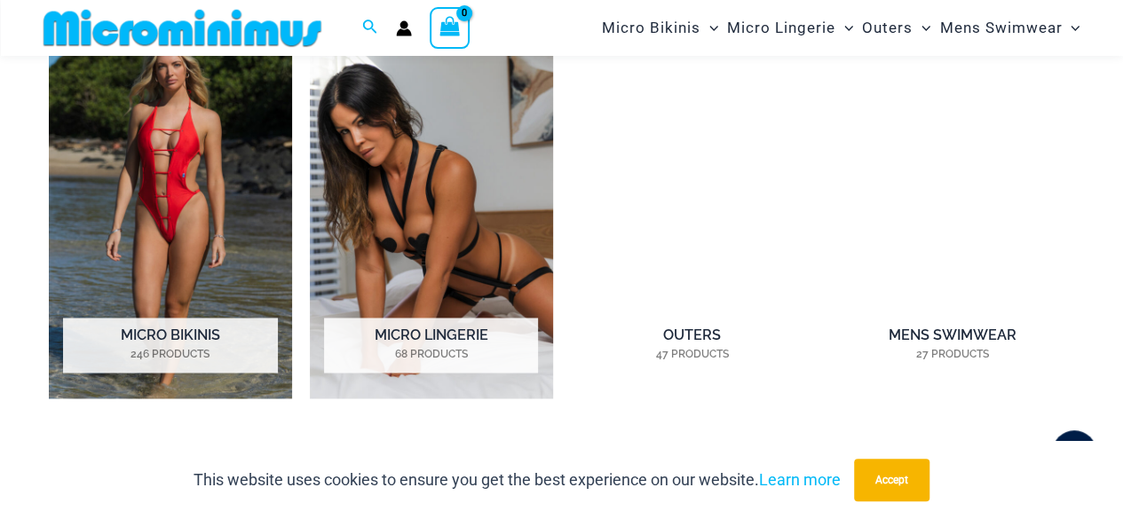
scroll to position [1243, 0]
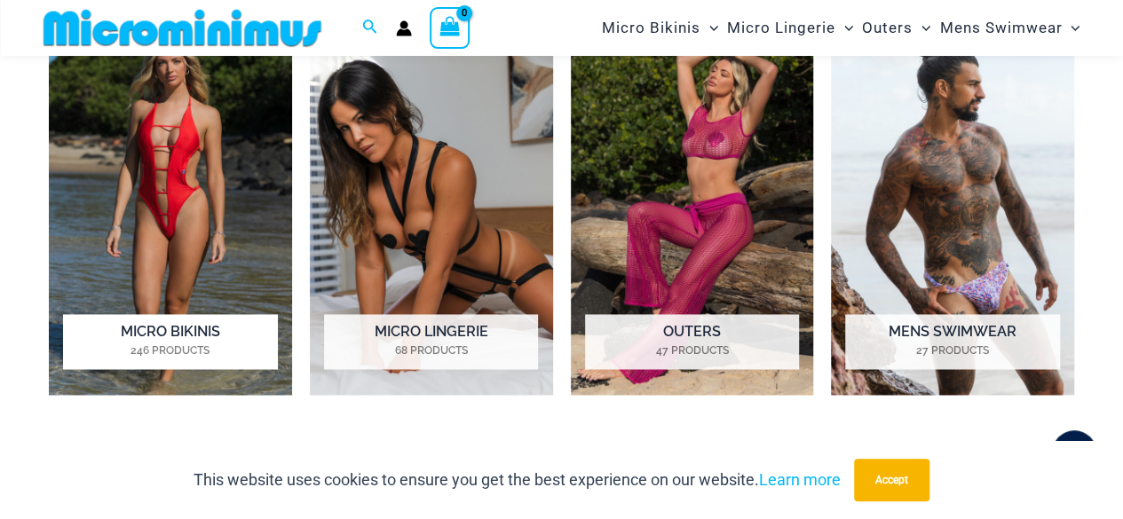
click at [176, 174] on img "Visit product category Micro Bikinis" at bounding box center [170, 206] width 243 height 377
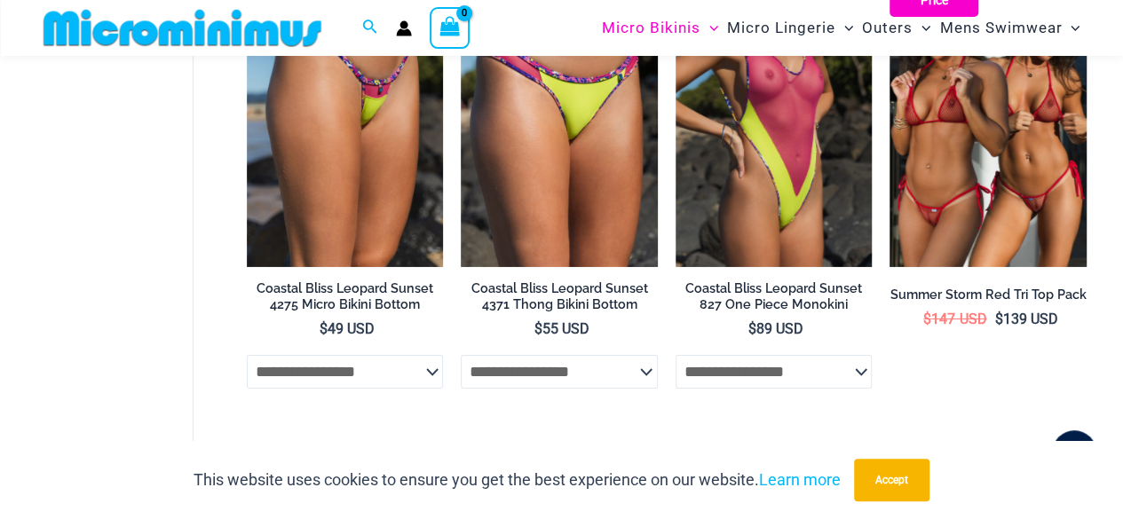
scroll to position [2981, 0]
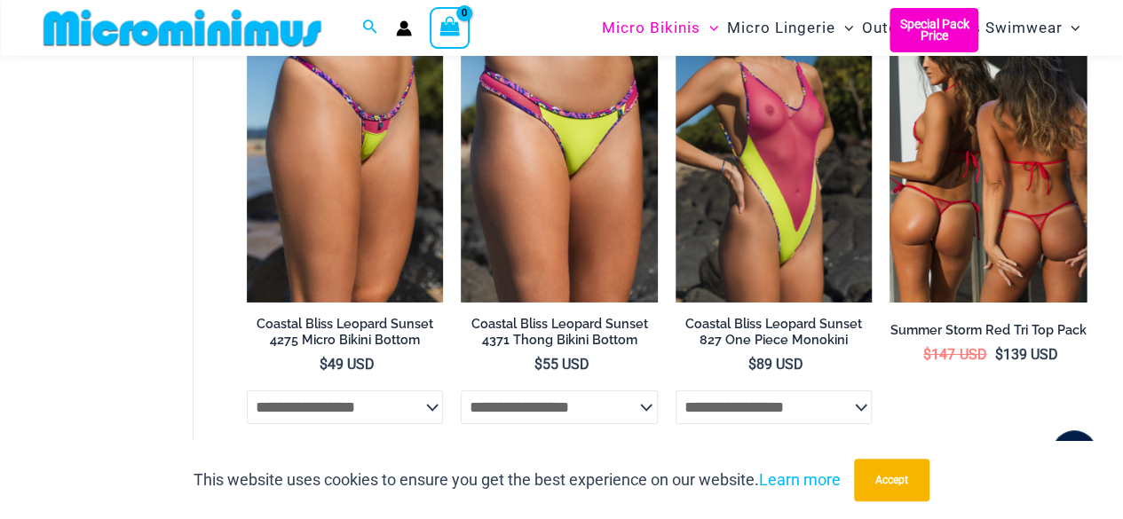
click at [951, 170] on img at bounding box center [988, 155] width 197 height 295
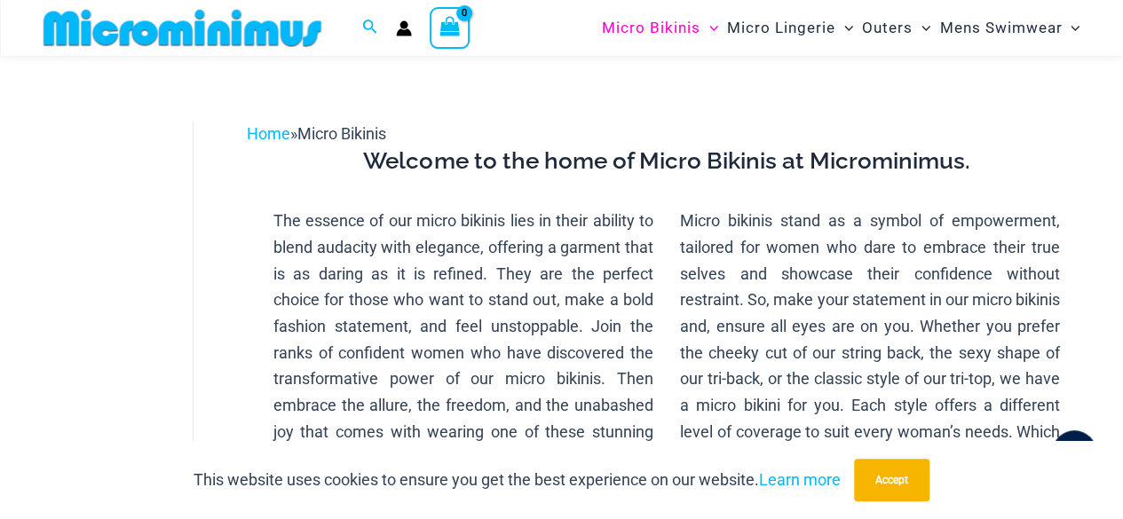
scroll to position [0, 0]
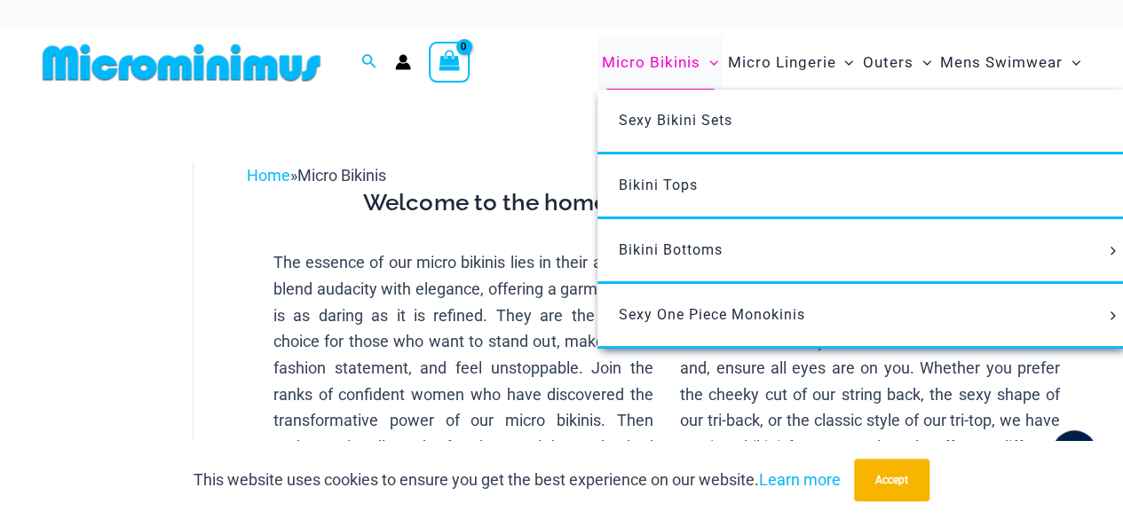
click at [718, 60] on icon "Menu Toggle" at bounding box center [714, 63] width 9 height 9
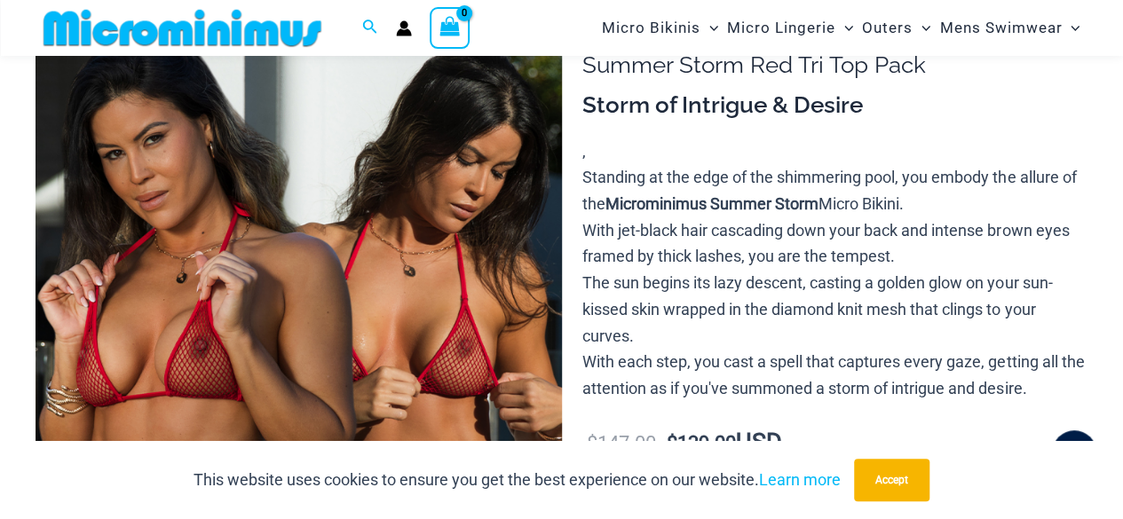
scroll to position [160, 0]
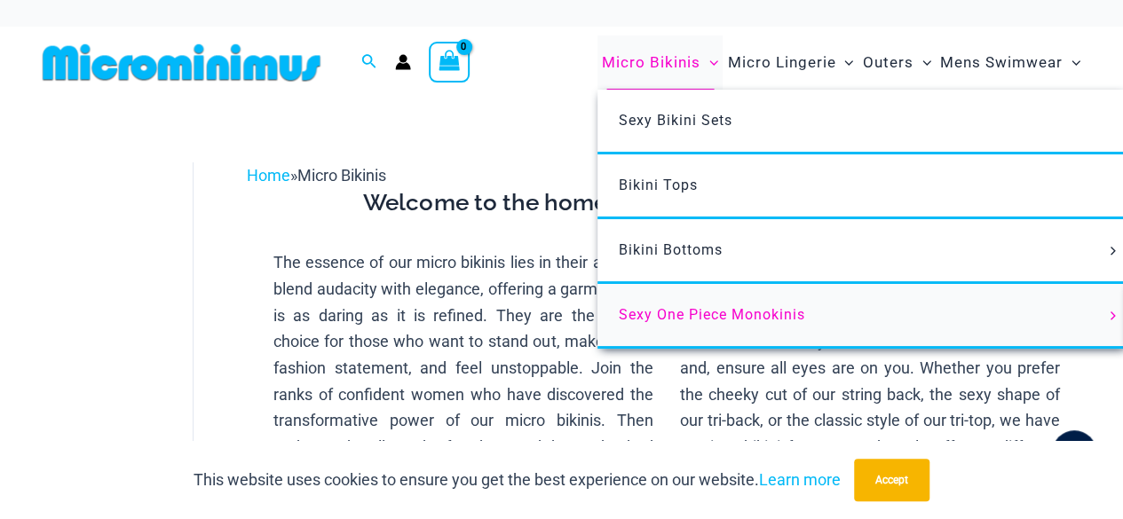
click at [659, 329] on link "Sexy One Piece Monokinis" at bounding box center [862, 316] width 528 height 65
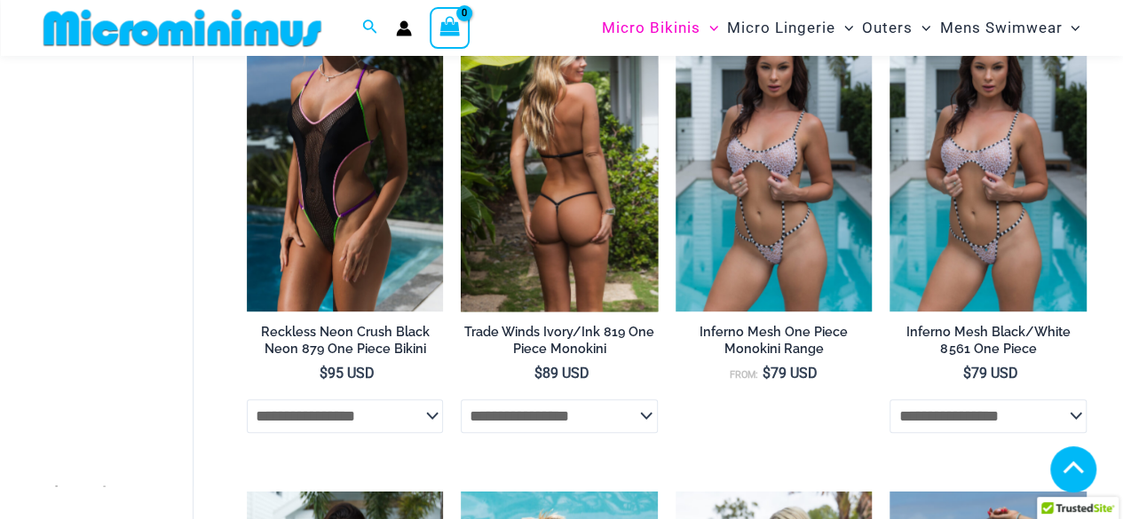
scroll to position [670, 0]
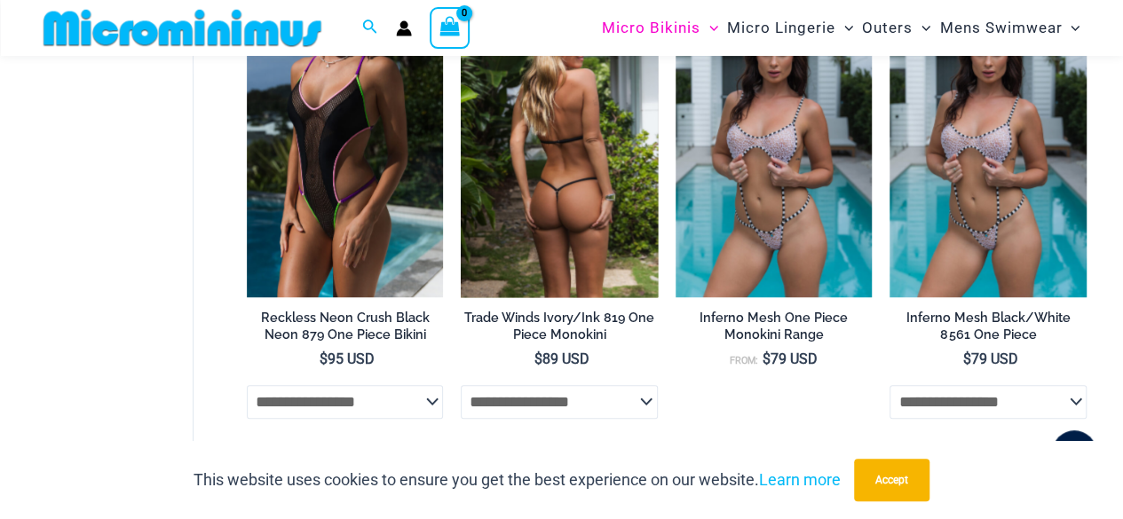
click at [527, 217] on img at bounding box center [559, 149] width 197 height 295
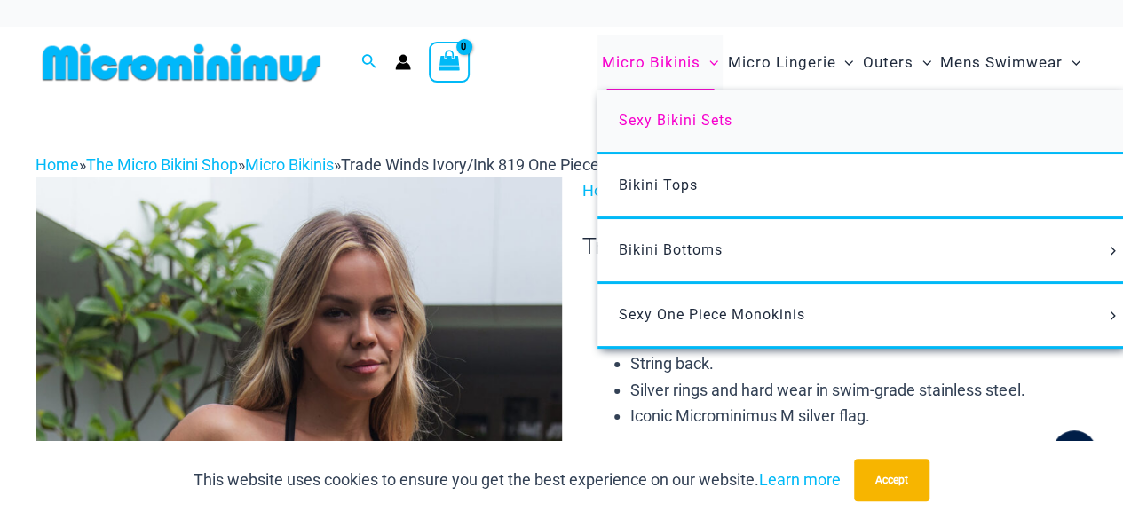
click at [686, 123] on span "Sexy Bikini Sets" at bounding box center [676, 120] width 114 height 17
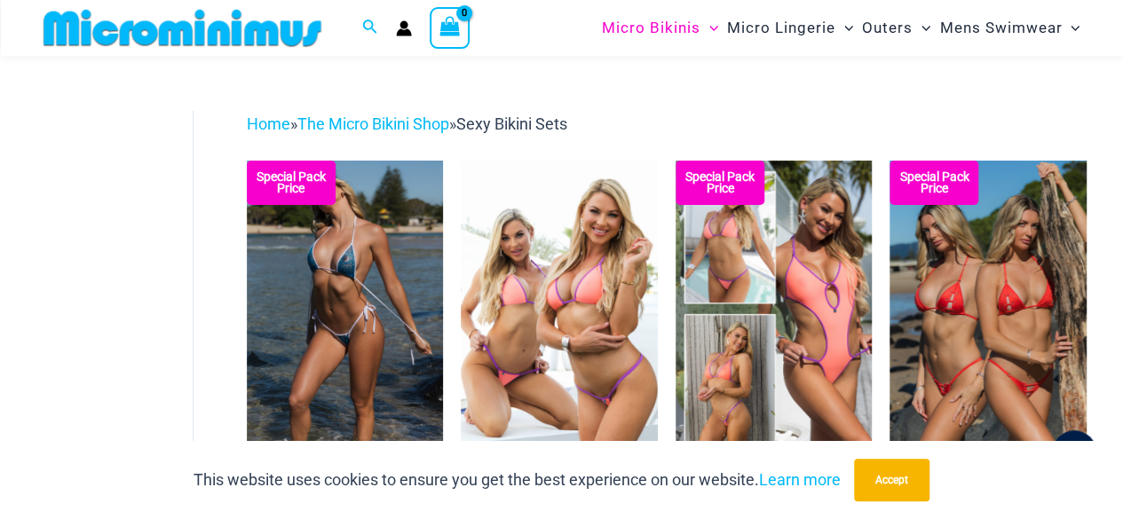
scroll to position [142, 0]
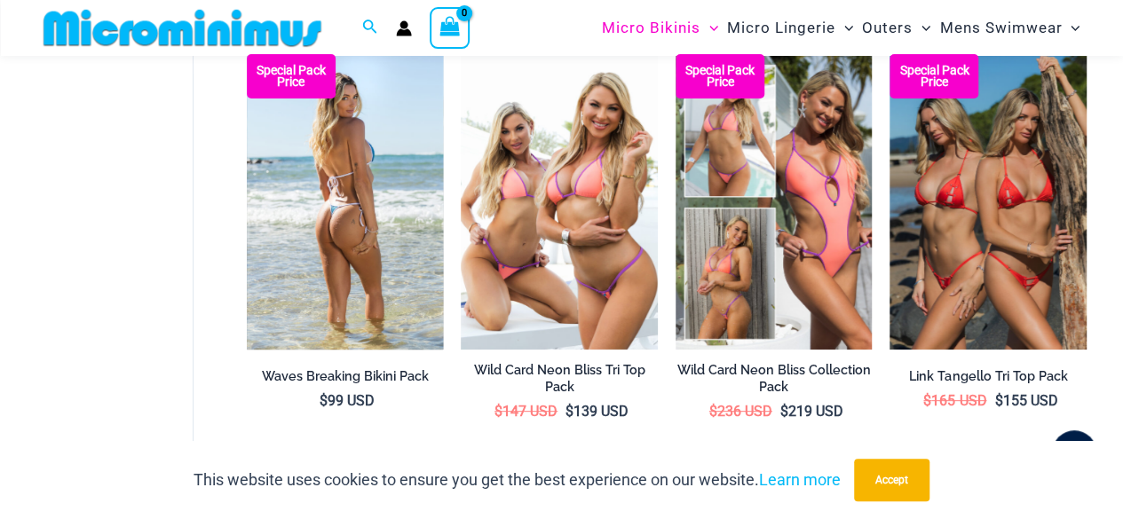
click at [363, 218] on img at bounding box center [345, 201] width 197 height 295
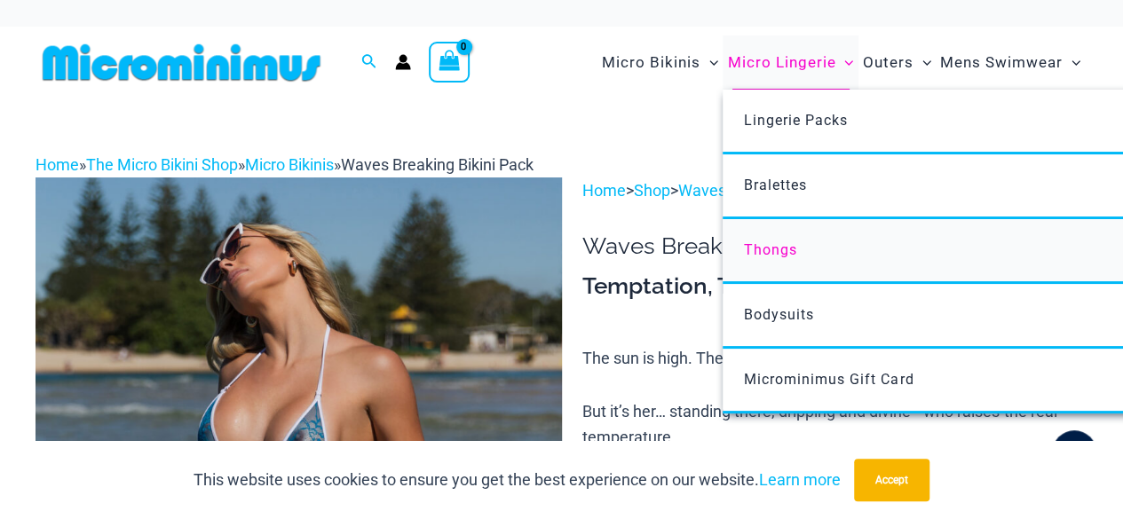
click at [791, 239] on link "Thongs" at bounding box center [987, 251] width 528 height 65
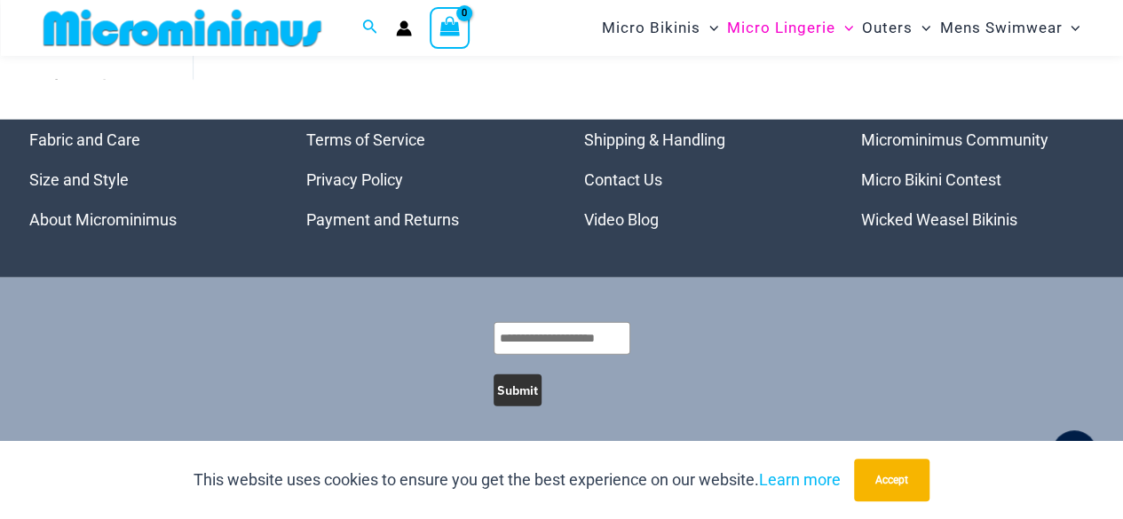
scroll to position [2065, 0]
